Goal: Task Accomplishment & Management: Complete application form

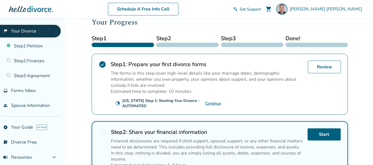
scroll to position [78, 0]
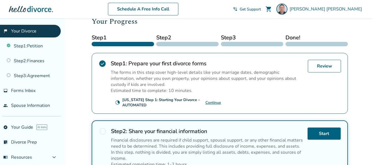
click at [214, 104] on link "Continue" at bounding box center [213, 102] width 16 height 5
click at [30, 91] on span "Forms Inbox" at bounding box center [23, 91] width 25 height 6
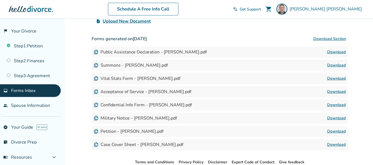
scroll to position [111, 0]
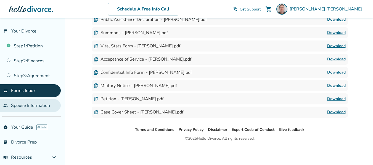
click at [36, 109] on link "people Spouse Information" at bounding box center [30, 105] width 61 height 13
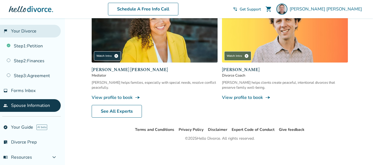
click at [20, 35] on link "flag_2 Your Divorce" at bounding box center [30, 31] width 61 height 13
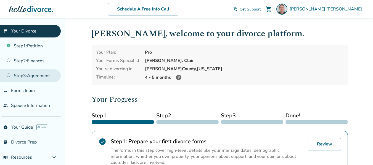
click at [23, 78] on link "Step 3 : Agreement" at bounding box center [30, 76] width 61 height 13
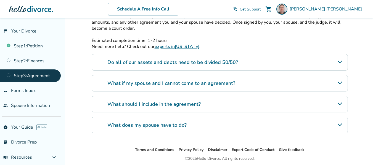
scroll to position [147, 0]
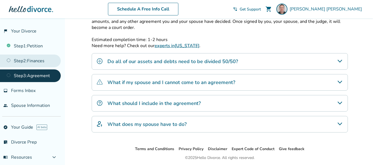
click at [30, 62] on link "Step 2 : Finances" at bounding box center [30, 61] width 61 height 13
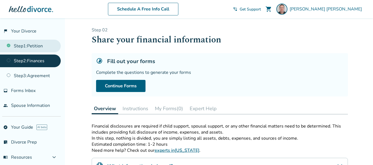
click at [30, 49] on link "Step 1 : Petition" at bounding box center [30, 46] width 61 height 13
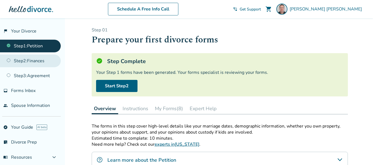
click at [35, 64] on link "Step 2 : Finances" at bounding box center [30, 61] width 61 height 13
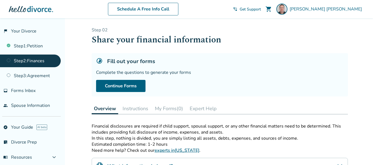
click at [132, 108] on button "Instructions" at bounding box center [135, 108] width 30 height 11
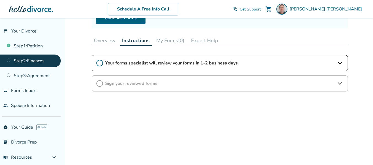
scroll to position [55, 0]
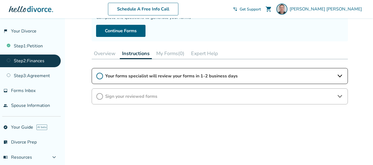
click at [102, 54] on button "Overview" at bounding box center [105, 53] width 26 height 11
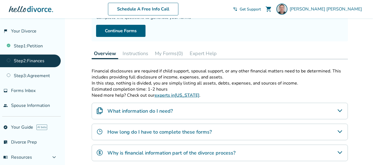
click at [171, 115] on div "What information do I need?" at bounding box center [220, 111] width 256 height 17
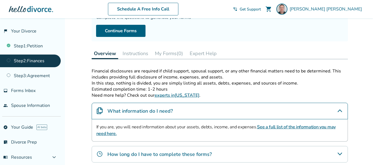
click at [300, 128] on link "See a full list of the information you may need here." at bounding box center [215, 130] width 239 height 13
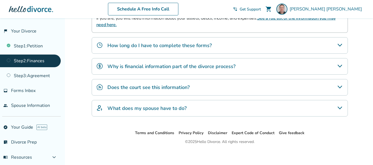
scroll to position [166, 0]
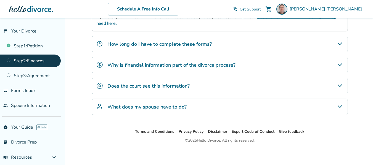
click at [339, 107] on icon "What does my spouse have to do?" at bounding box center [339, 106] width 4 height 3
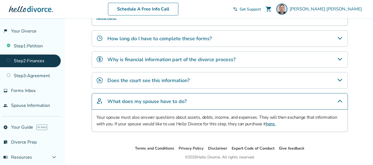
scroll to position [162, 0]
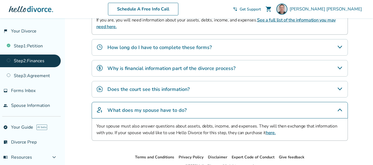
click at [338, 88] on icon "Does the court see this information?" at bounding box center [339, 89] width 4 height 3
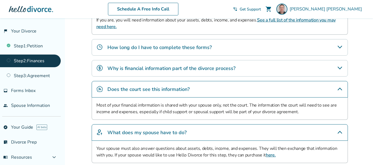
click at [338, 70] on icon "Why is financial information part of the divorce process?" at bounding box center [340, 68] width 7 height 7
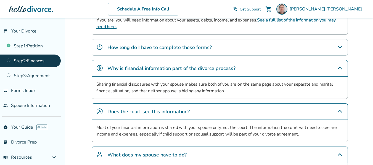
click at [33, 59] on link "Step 2 : Finances" at bounding box center [30, 61] width 61 height 13
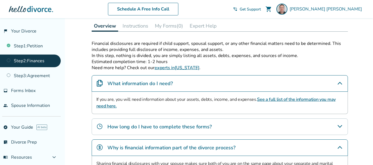
scroll to position [28, 0]
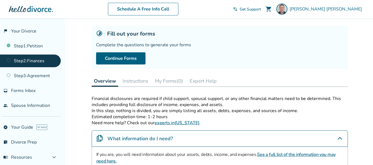
click at [163, 83] on button "My Forms (0)" at bounding box center [169, 81] width 33 height 11
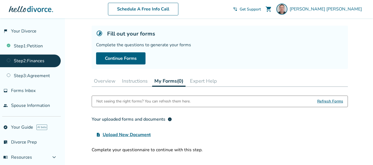
click at [103, 83] on button "Overview" at bounding box center [105, 81] width 26 height 11
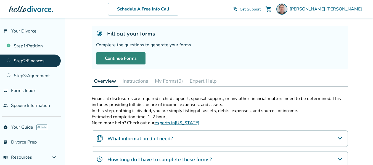
click at [114, 58] on link "Continue Forms" at bounding box center [120, 58] width 49 height 12
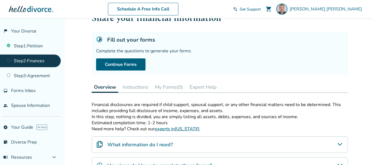
scroll to position [28, 0]
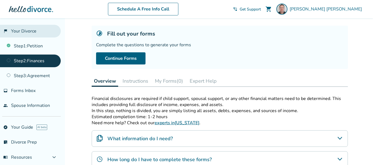
click at [25, 29] on link "flag_2 Your Divorce" at bounding box center [30, 31] width 61 height 13
